Goal: Transaction & Acquisition: Purchase product/service

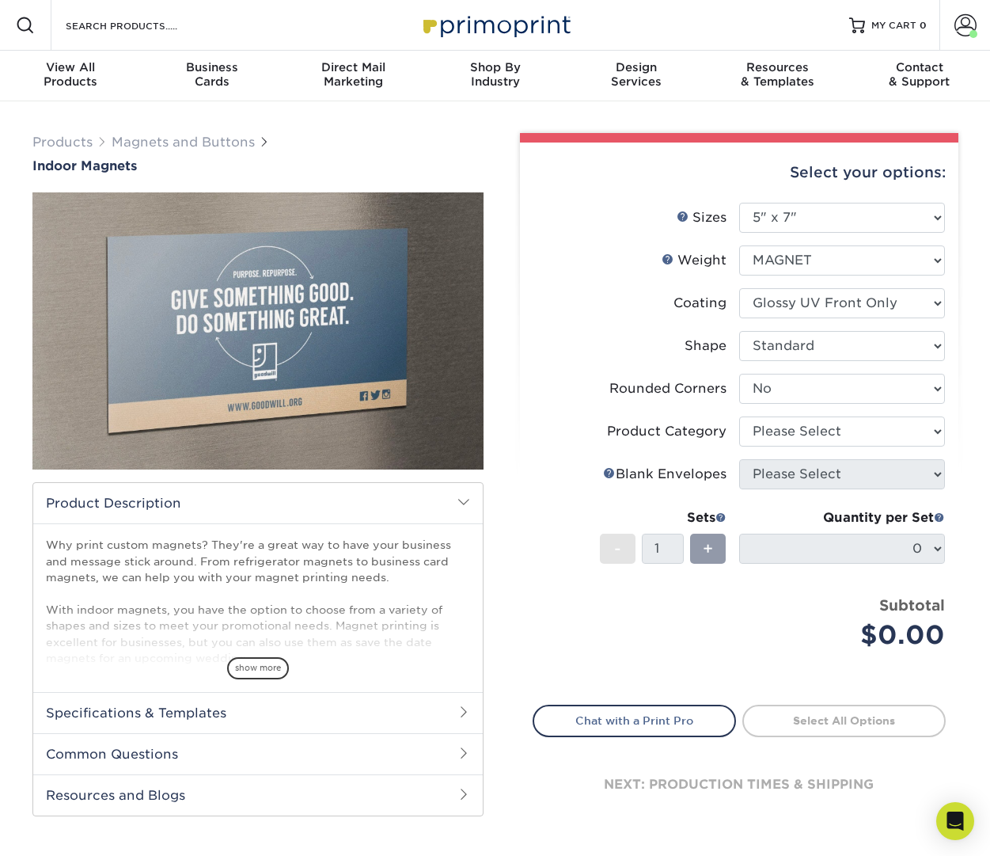
select select "5.00x7.00"
select select "0"
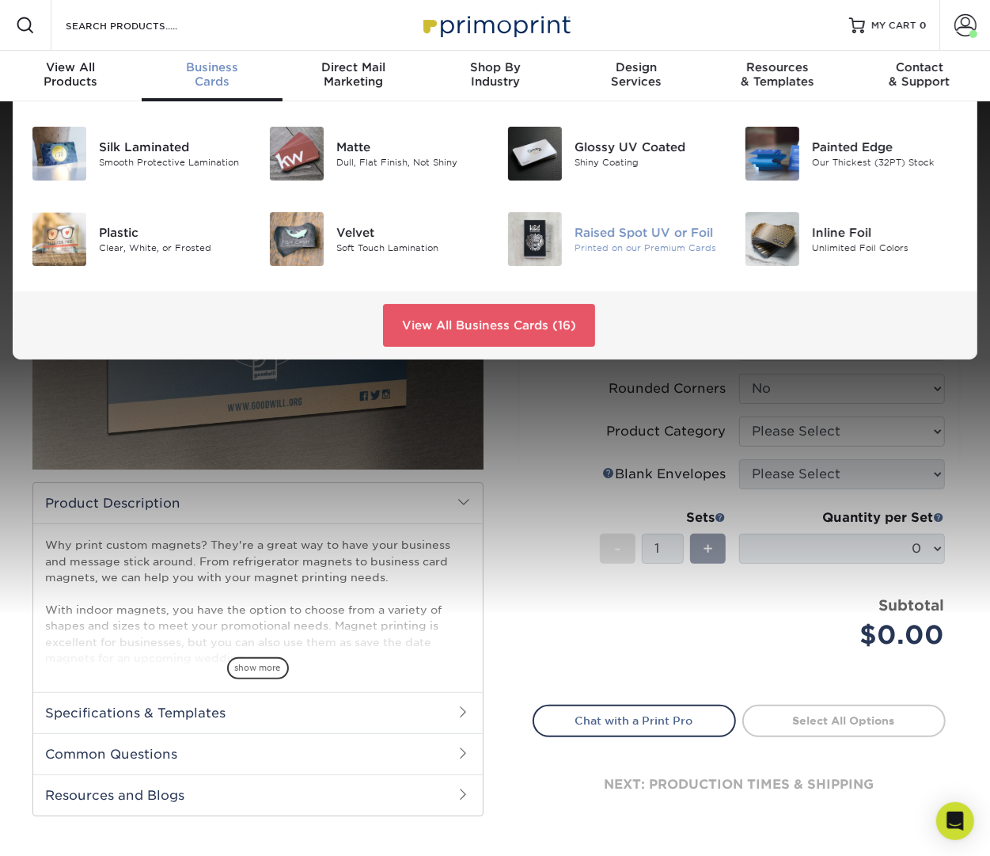
click at [594, 247] on div "Printed on our Premium Cards" at bounding box center [648, 247] width 146 height 13
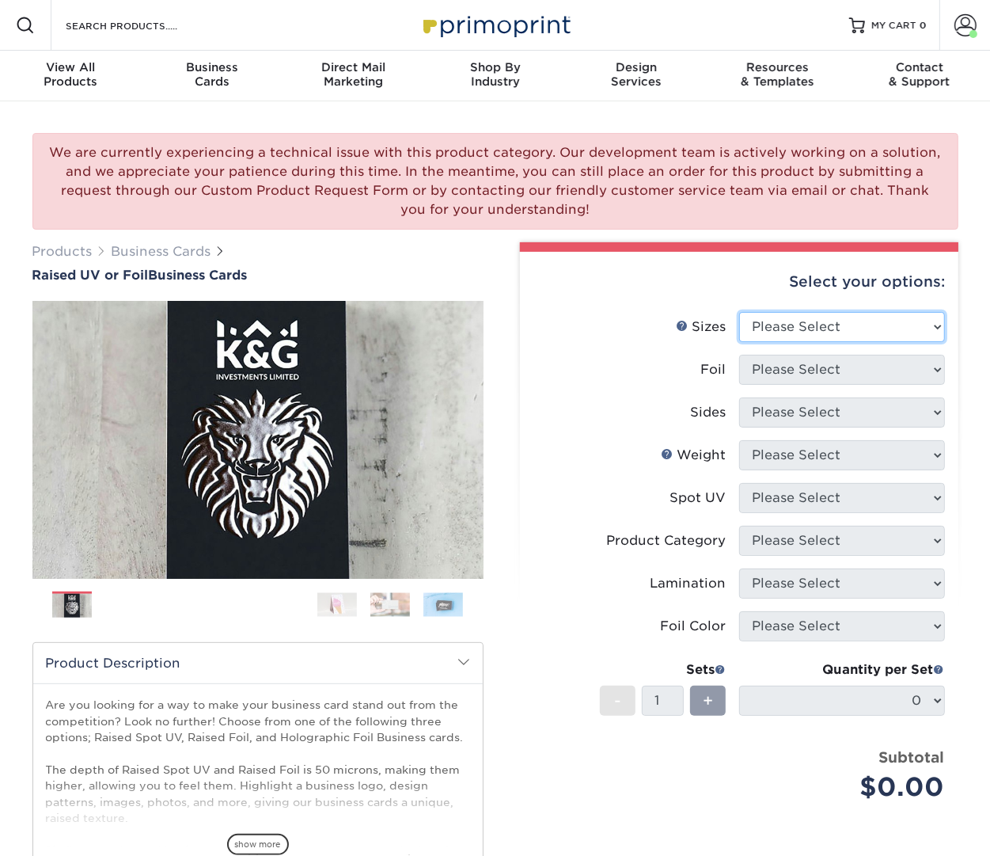
click at [826, 325] on select "Please Select 2" x 3.5" - Standard" at bounding box center [842, 327] width 206 height 30
select select "2.00x3.50"
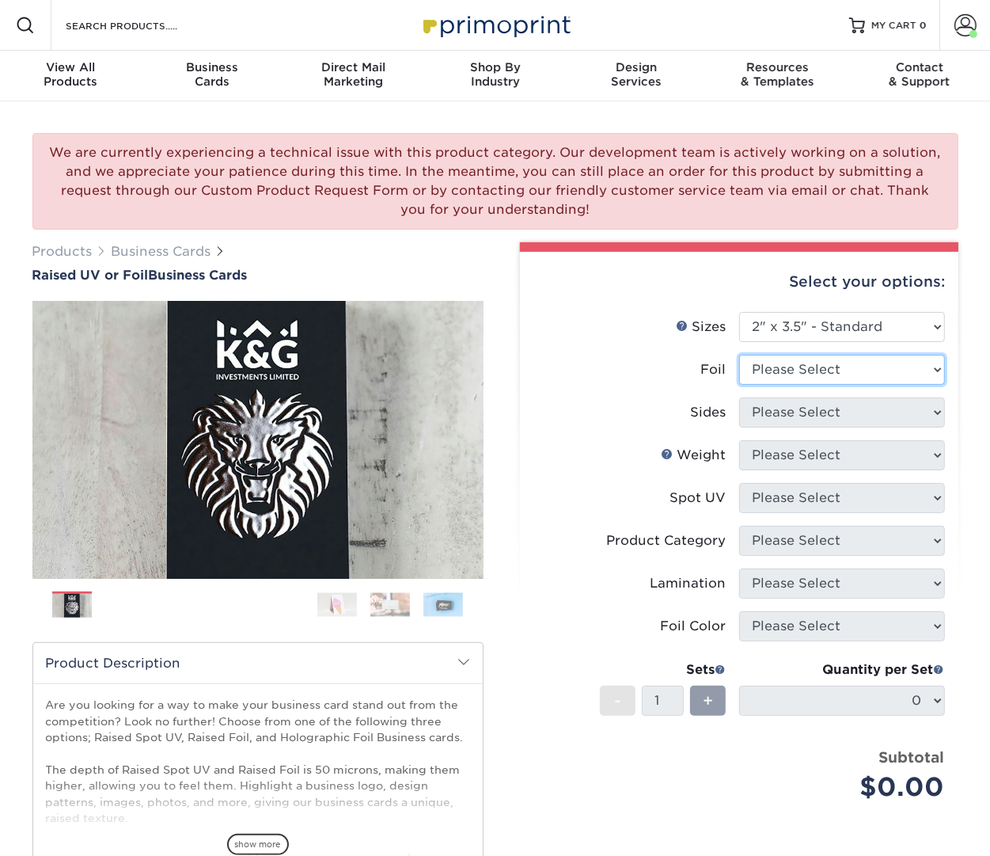
click at [824, 369] on select "Please Select No Yes" at bounding box center [842, 370] width 206 height 30
select select "1"
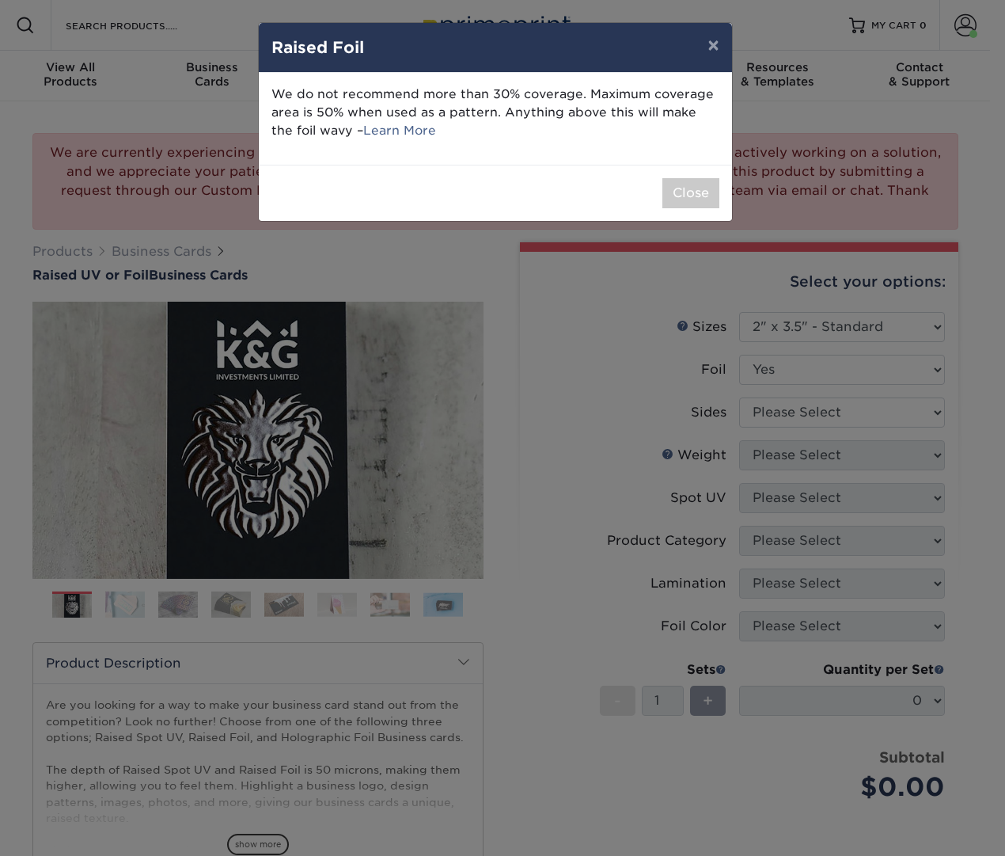
drag, startPoint x: 814, startPoint y: 416, endPoint x: 809, endPoint y: 440, distance: 25.0
click at [809, 440] on div "× Raised Foil We do not recommend more than 30% coverage. Maximum coverage area…" at bounding box center [502, 428] width 1005 height 856
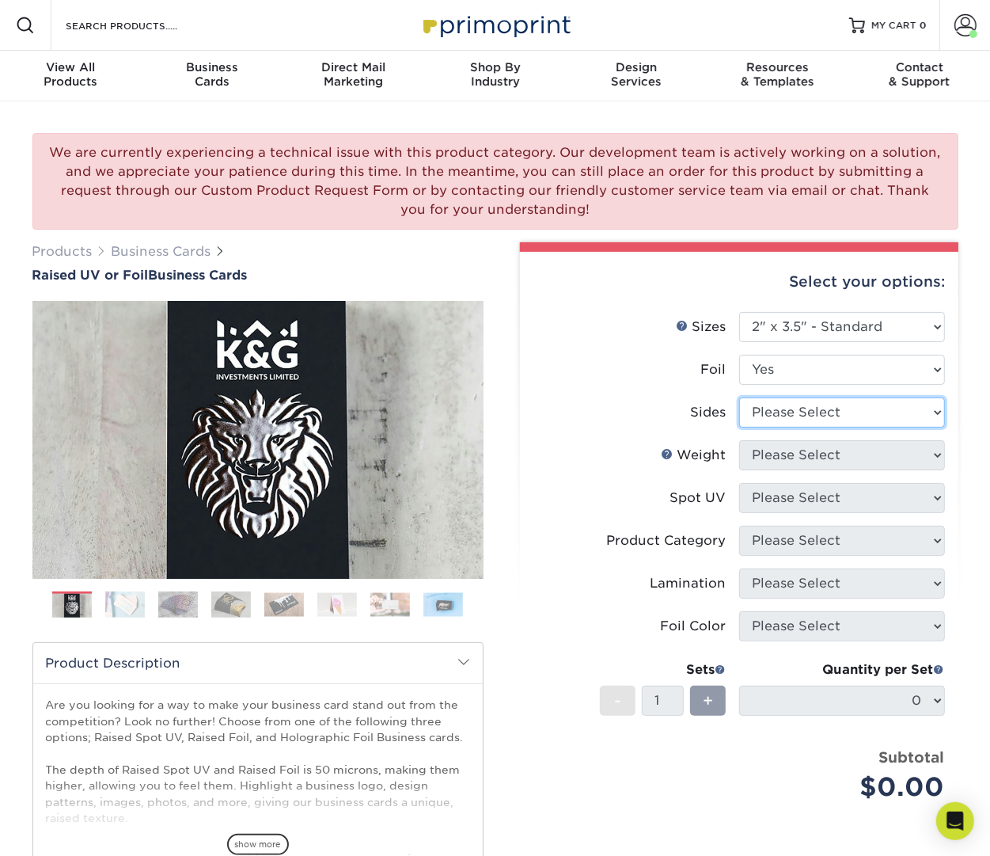
click at [830, 410] on select "Please Select Print Both Sides - Foil Both Sides Print Both Sides - Foil Front …" at bounding box center [842, 412] width 206 height 30
select select "e9e9dfb3-fba1-4d60-972c-fd9ca5904d33"
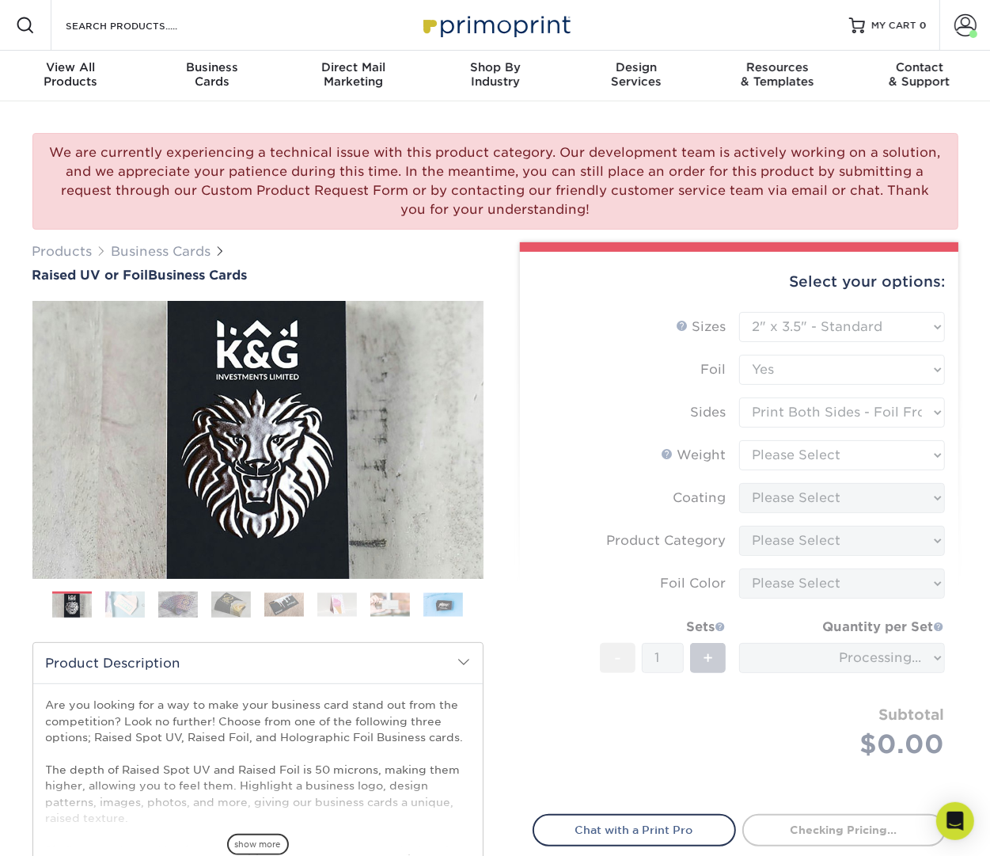
drag, startPoint x: 807, startPoint y: 459, endPoint x: 809, endPoint y: 479, distance: 19.9
click at [809, 479] on form "Sizes Help Sizes Please Select 2" x 3.5" - Standard Foil Please Select" at bounding box center [739, 554] width 413 height 484
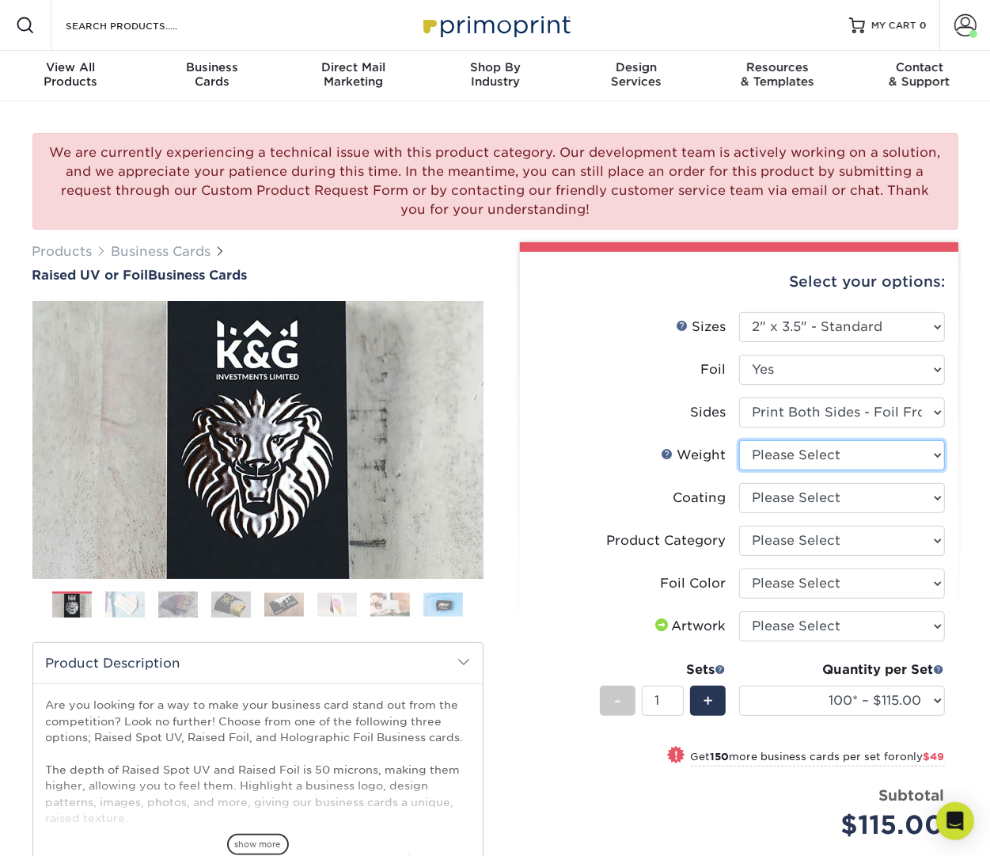
click at [792, 456] on select "Please Select 16PT" at bounding box center [842, 455] width 206 height 30
select select "16PT"
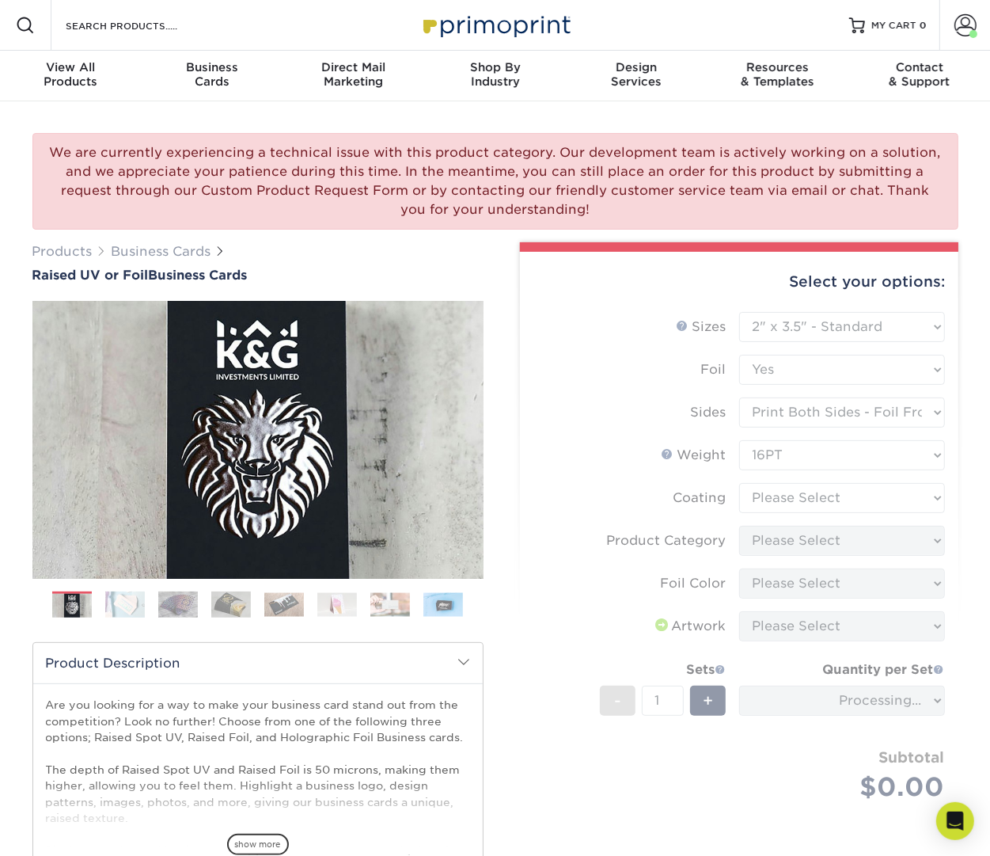
drag, startPoint x: 789, startPoint y: 493, endPoint x: 783, endPoint y: 514, distance: 21.5
click at [778, 525] on form "Sizes Help Sizes Please Select 2" x 3.5" - Standard Foil Please Select" at bounding box center [739, 575] width 413 height 526
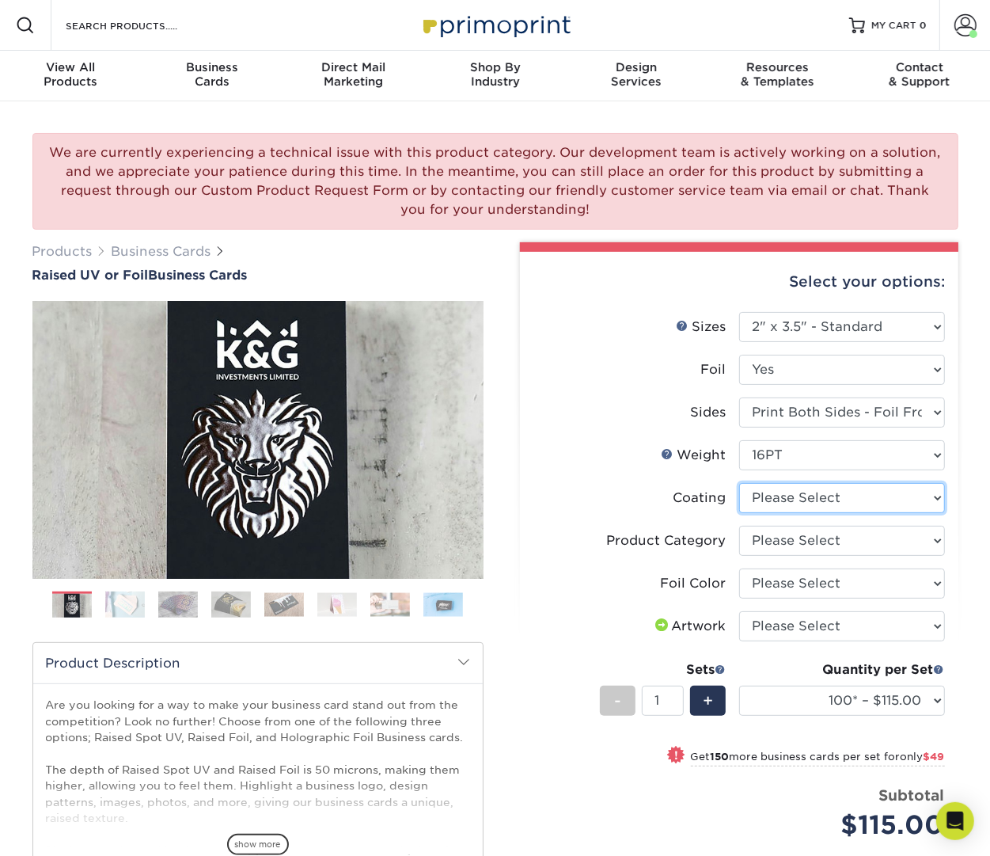
click at [803, 501] on select at bounding box center [842, 498] width 206 height 30
select select "3e7618de-abca-4bda-9f97-8b9129e913d8"
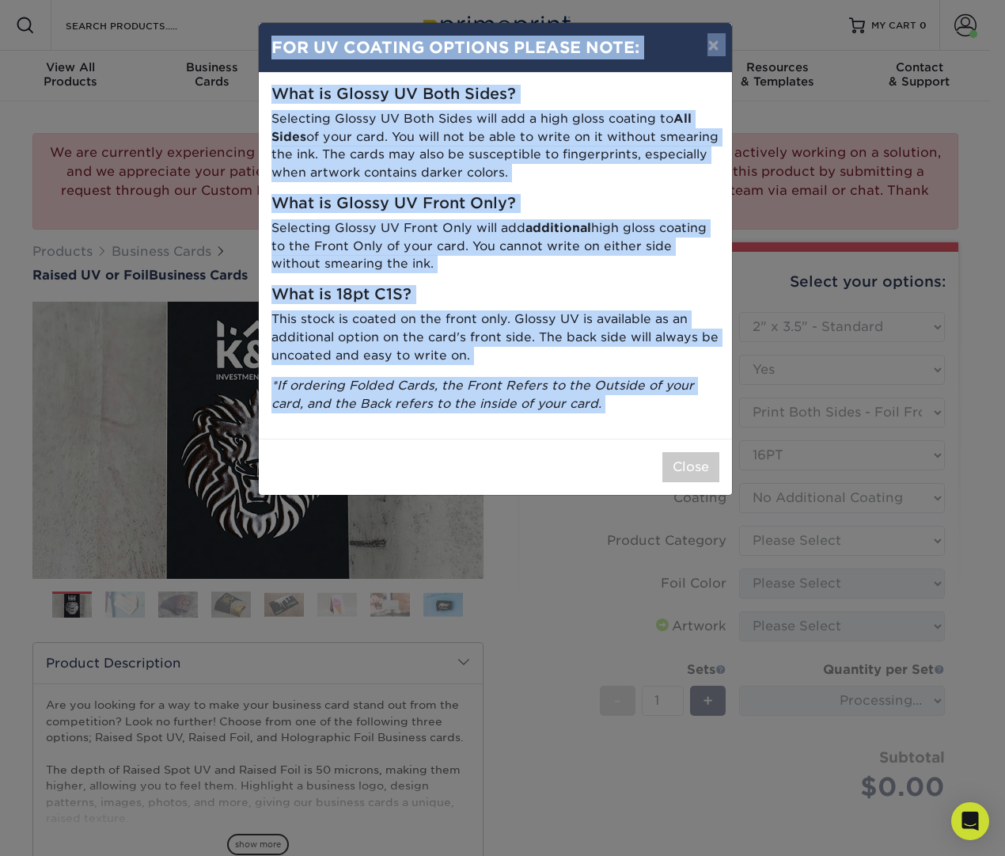
drag, startPoint x: 788, startPoint y: 541, endPoint x: 783, endPoint y: 555, distance: 14.6
click at [783, 555] on div "× FOR UV COATING OPTIONS PLEASE NOTE: What is Glossy UV Both Sides? Selecting G…" at bounding box center [502, 428] width 1005 height 856
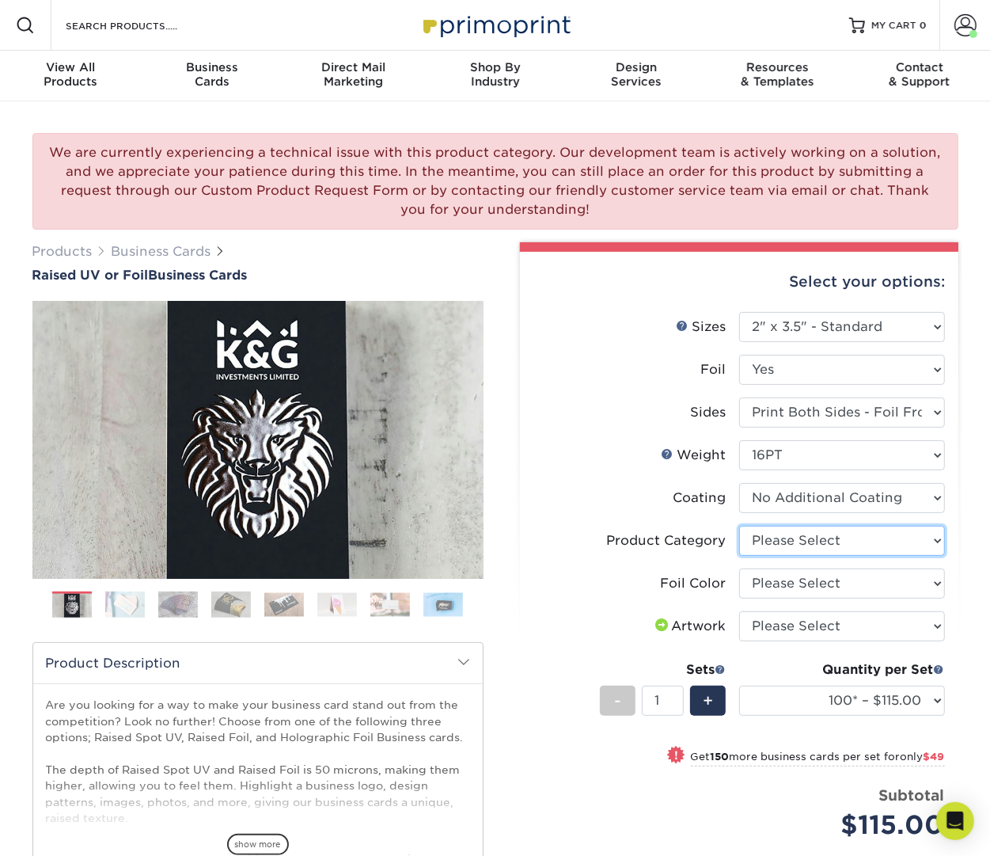
click at [807, 545] on select "Please Select Business Cards" at bounding box center [842, 541] width 206 height 30
select select "3b5148f1-0588-4f88-a218-97bcfdce65c1"
click at [803, 579] on select "Please Select Silver Foil Gold Foil Holographic Foil" at bounding box center [842, 583] width 206 height 30
select select "a834dd52-fe06-4ed6-9a86-5bd3c2d02515"
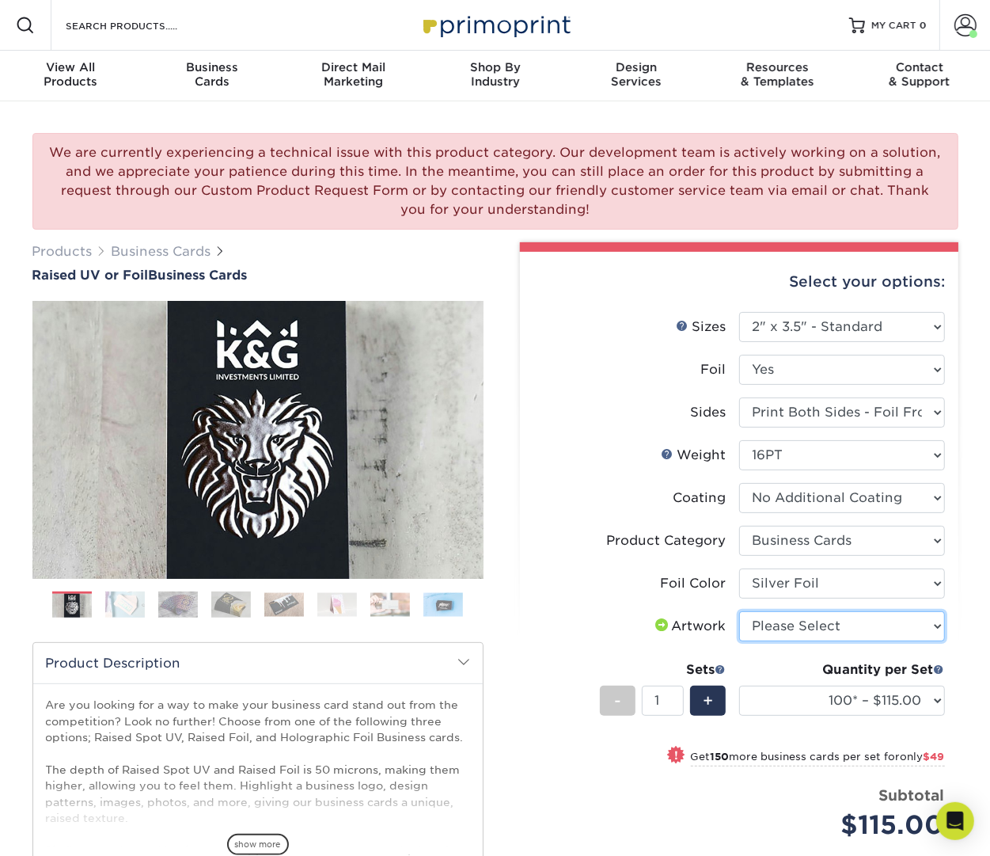
click at [795, 623] on select "Please Select I will upload files I need a design - $100" at bounding box center [842, 626] width 206 height 30
select select "upload"
click at [786, 705] on select "100* – $115.00 250* – $164.00 500* – $221.00" at bounding box center [842, 701] width 206 height 30
select select "500* – $221.00"
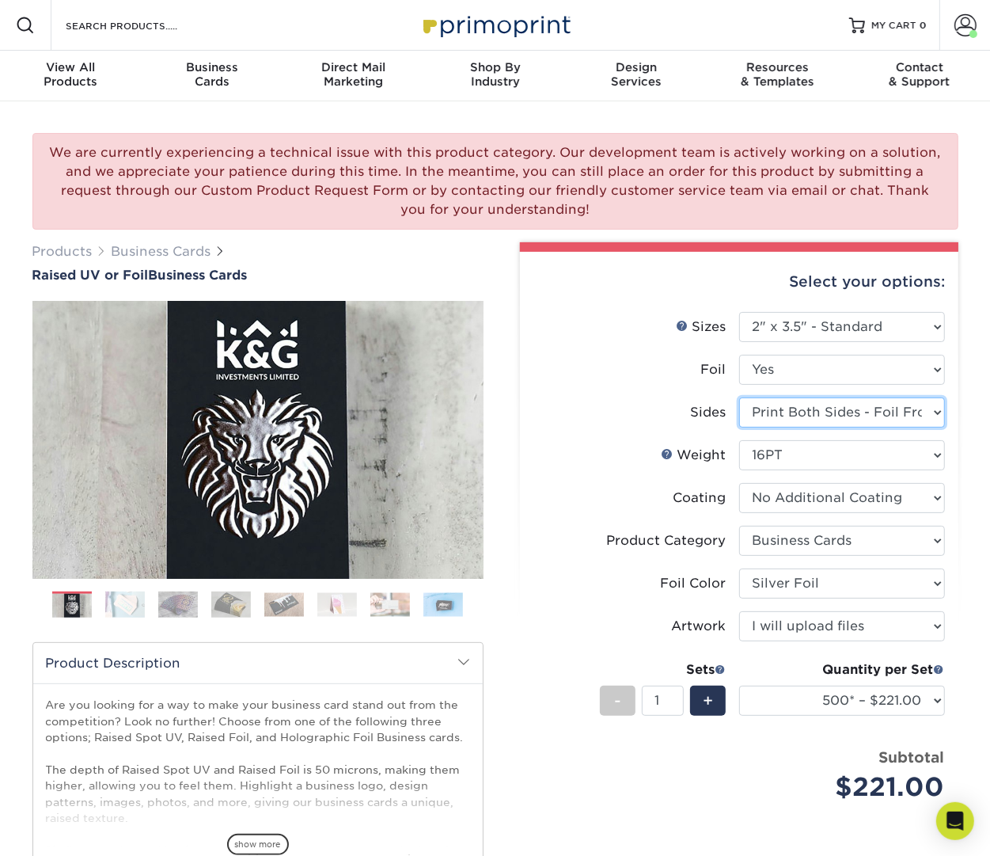
click at [856, 419] on select "Please Select Print Both Sides - Foil Both Sides Print Both Sides - Foil Front …" at bounding box center [842, 412] width 206 height 30
click at [827, 369] on select "Please Select No Yes" at bounding box center [842, 370] width 206 height 30
select select "-1"
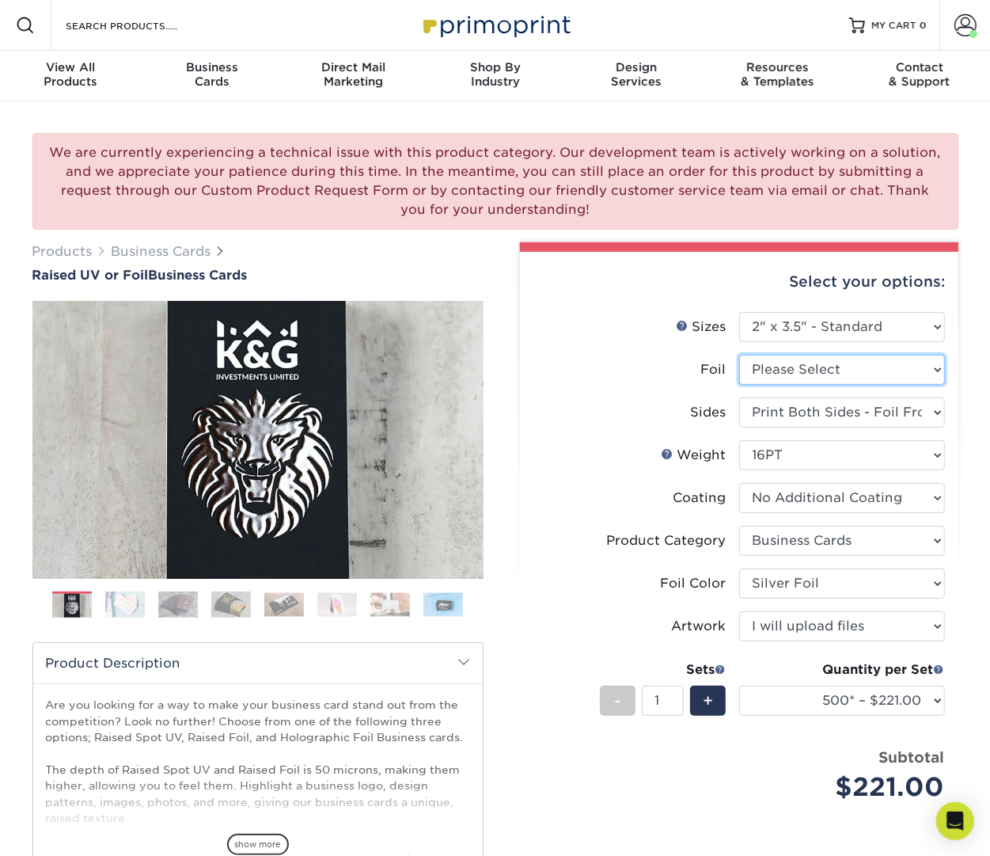
select select
select select "-1"
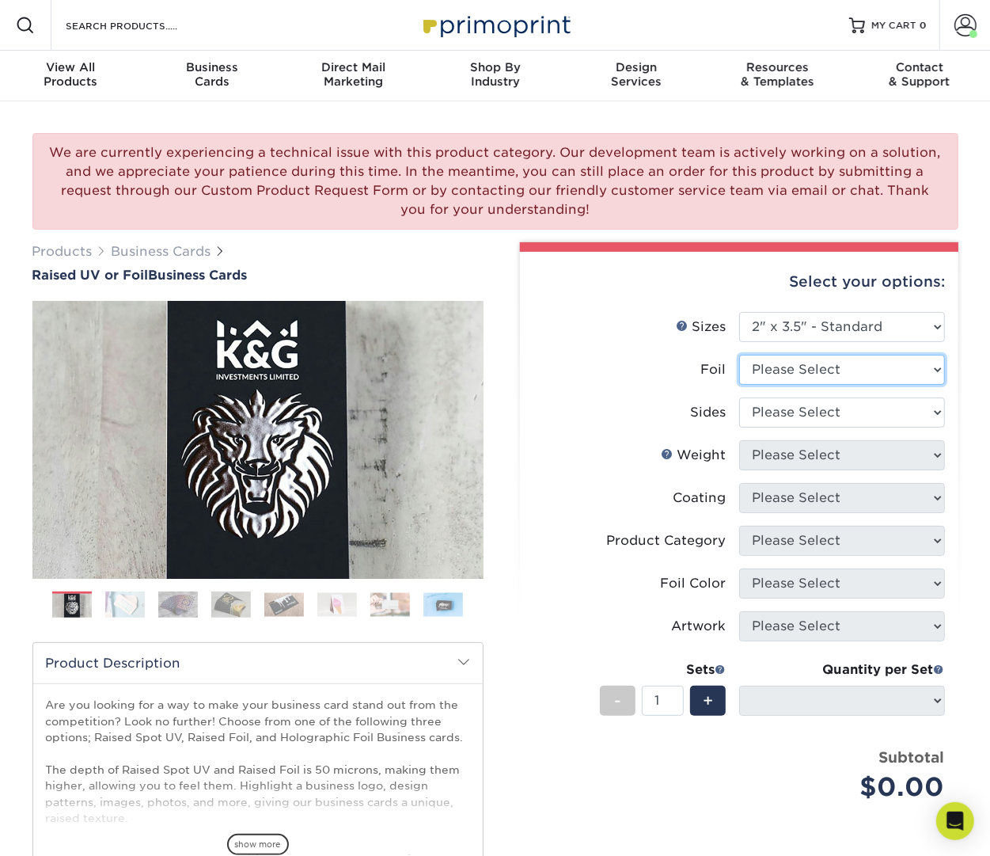
click at [819, 358] on select "Please Select No Yes" at bounding box center [842, 370] width 206 height 30
select select "0"
select select
click at [813, 414] on select "Please Select Print Both Sides Print Front Only" at bounding box center [842, 412] width 206 height 30
select select "13abbda7-1d64-4f25-8bb2-c179b224825d"
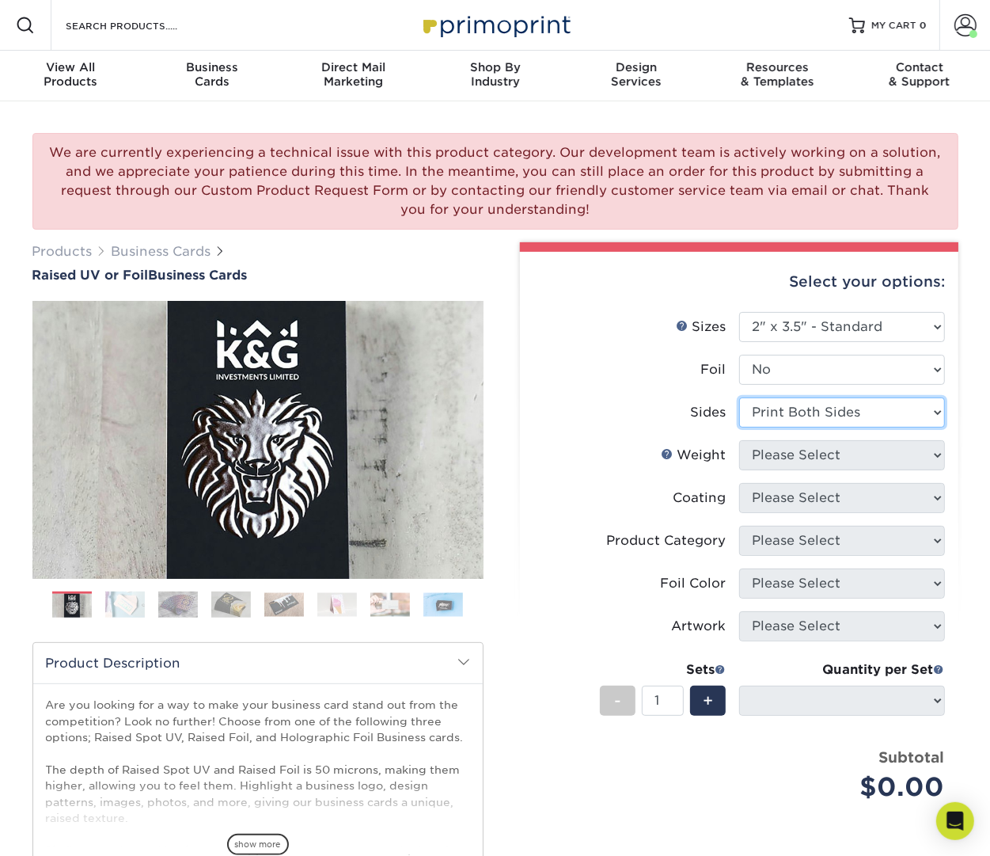
select select
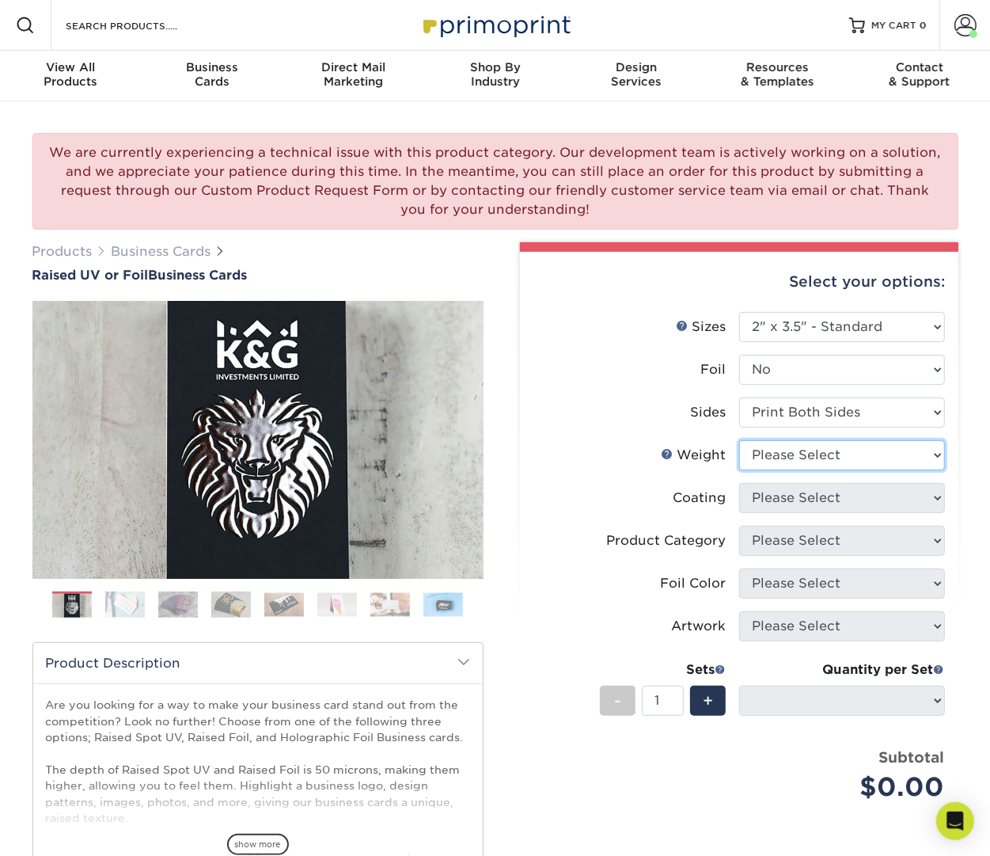
click at [820, 466] on select "Please Select 16PT" at bounding box center [842, 455] width 206 height 30
click at [815, 452] on select "Please Select 16PT" at bounding box center [842, 455] width 206 height 30
select select "16PT"
select select
click at [0, 0] on select "Please Select No Spot UV" at bounding box center [0, 0] width 0 height 0
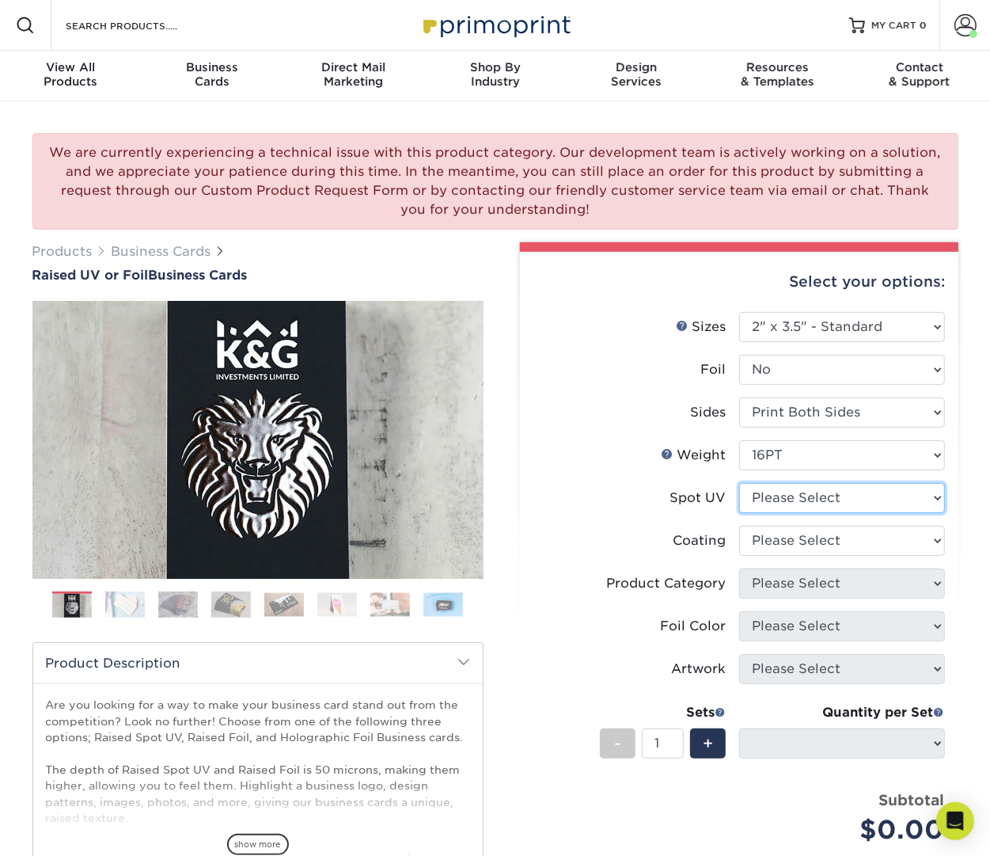
select select "3"
select select
click at [804, 506] on select "Please Select No Spot UV Front Only" at bounding box center [842, 498] width 206 height 30
select select "1"
select select "-1"
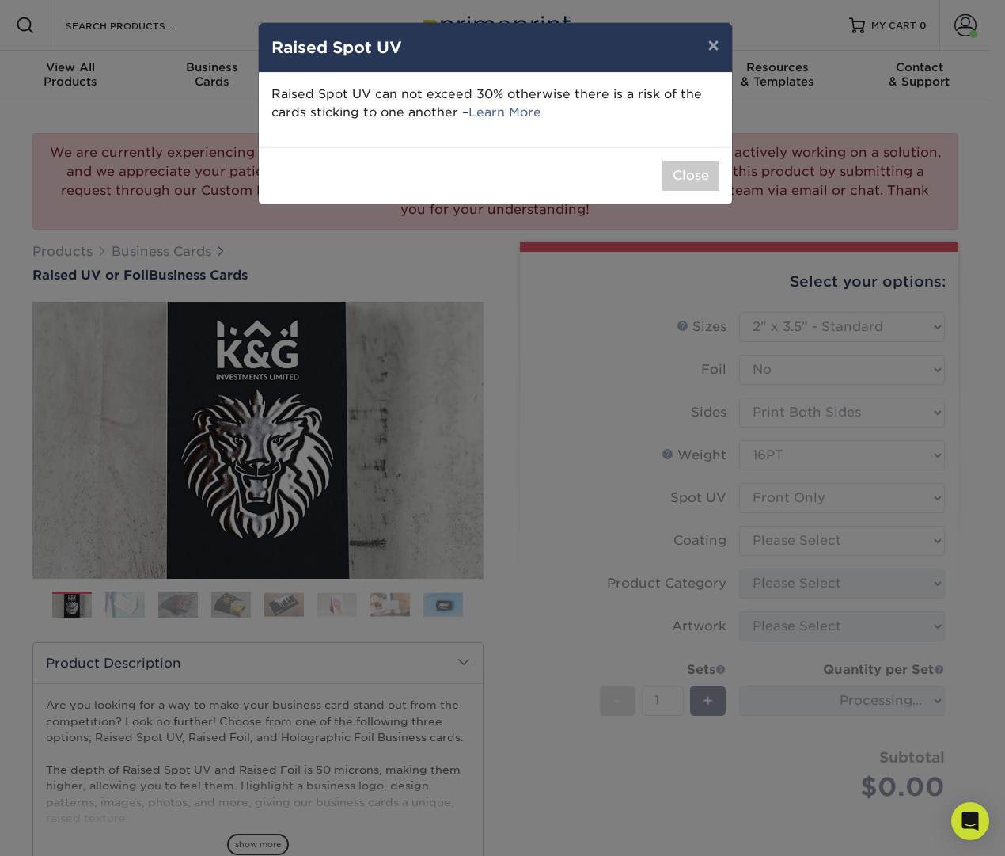
click at [796, 540] on div "× Raised Spot UV Raised Spot UV can not exceed 30% otherwise there is a risk of…" at bounding box center [502, 428] width 1005 height 856
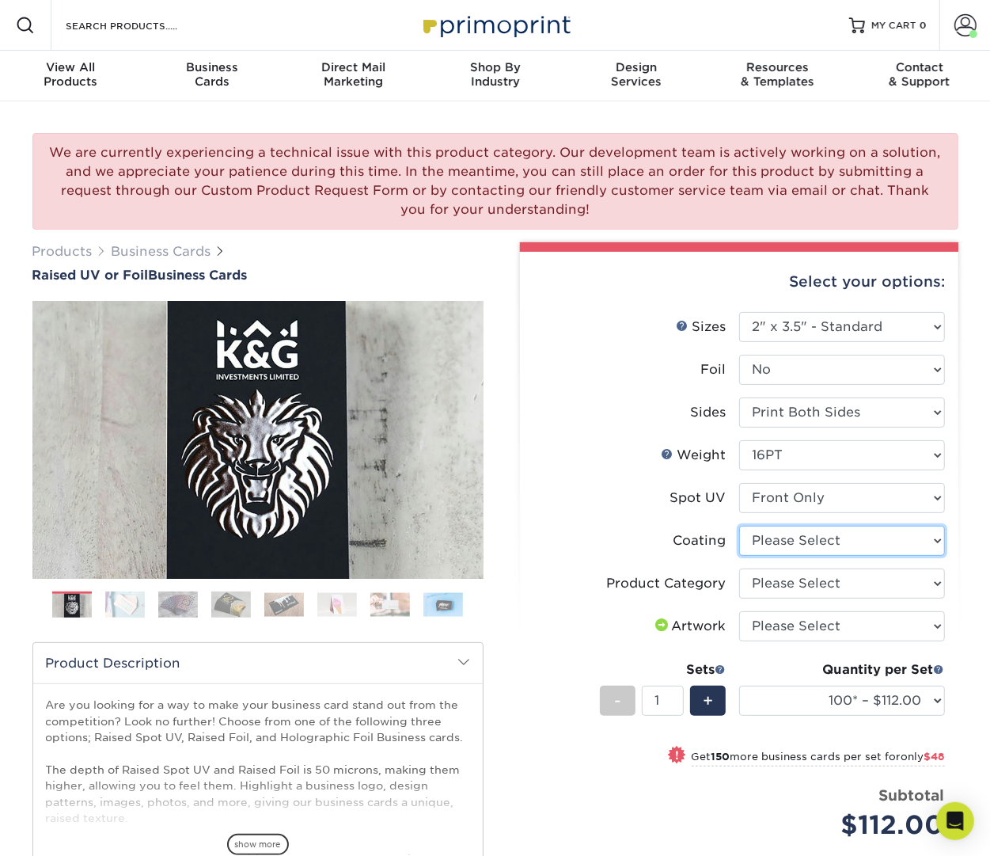
click at [791, 545] on select at bounding box center [842, 541] width 206 height 30
select select "3e7618de-abca-4bda-9f97-8b9129e913d8"
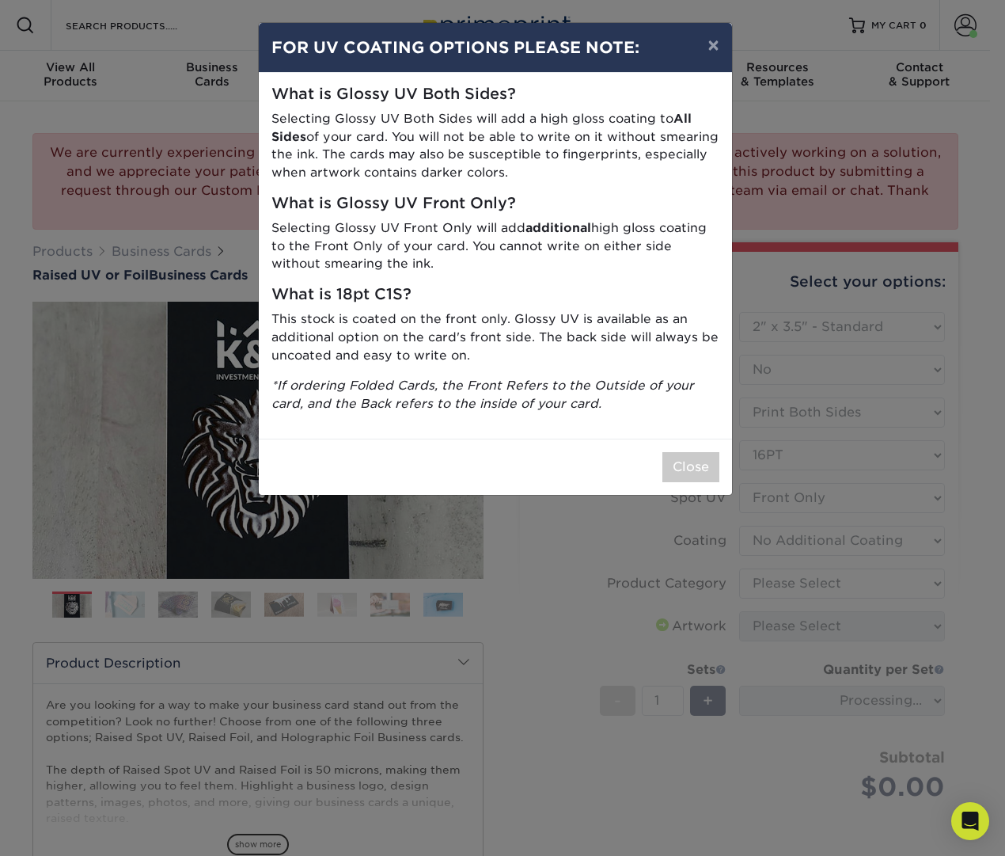
drag, startPoint x: 783, startPoint y: 583, endPoint x: 781, endPoint y: 606, distance: 23.8
click at [781, 606] on div "× FOR UV COATING OPTIONS PLEASE NOTE: What is Glossy UV Both Sides? Selecting G…" at bounding box center [502, 428] width 1005 height 856
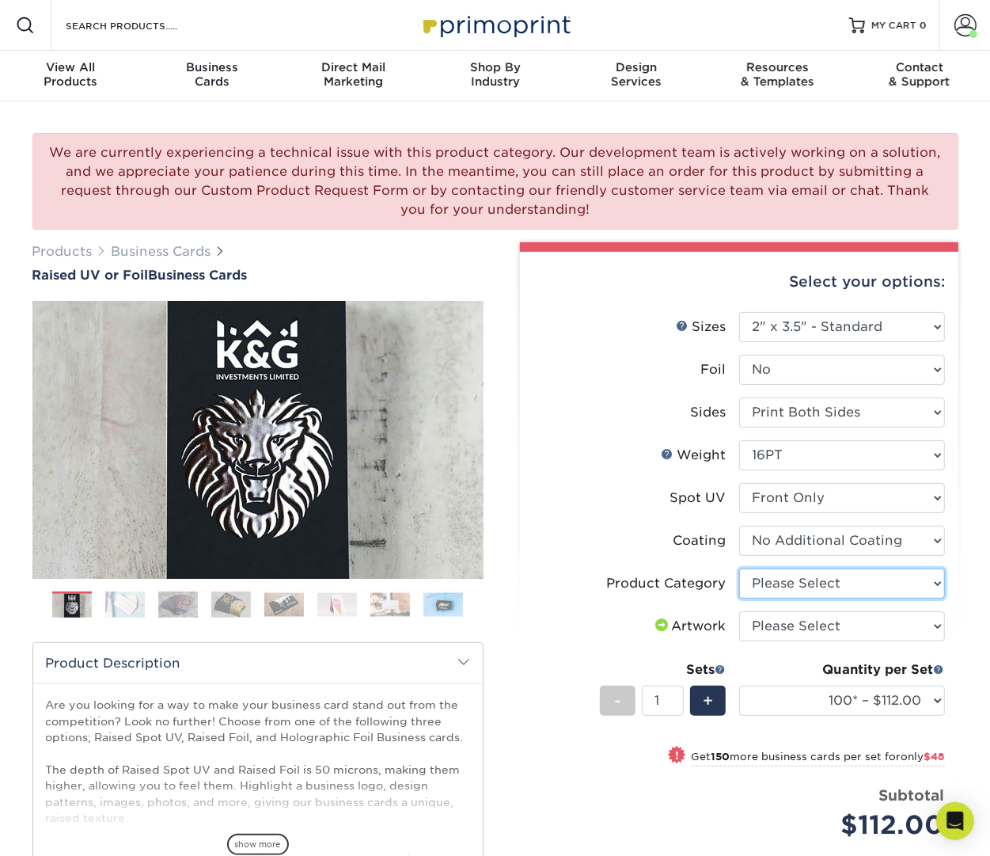
click at [796, 589] on select "Please Select Business Cards" at bounding box center [842, 583] width 206 height 30
select select "3b5148f1-0588-4f88-a218-97bcfdce65c1"
drag, startPoint x: 796, startPoint y: 589, endPoint x: 386, endPoint y: 744, distance: 438.4
click at [785, 614] on select "Please Select I will upload files I need a design - $100" at bounding box center [842, 626] width 206 height 30
select select "upload"
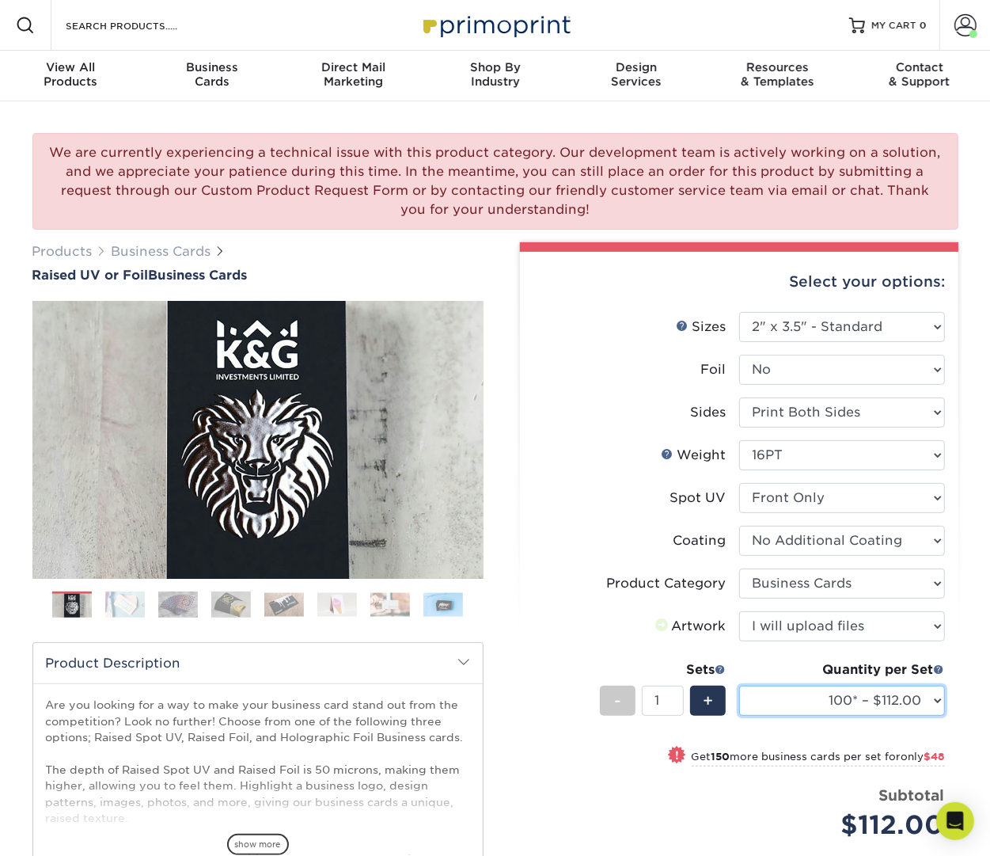
click at [763, 697] on select "100* – $112.00 250* – $160.00 500* – $216.00" at bounding box center [842, 701] width 206 height 30
select select "500* – $216.00"
